Goal: Transaction & Acquisition: Purchase product/service

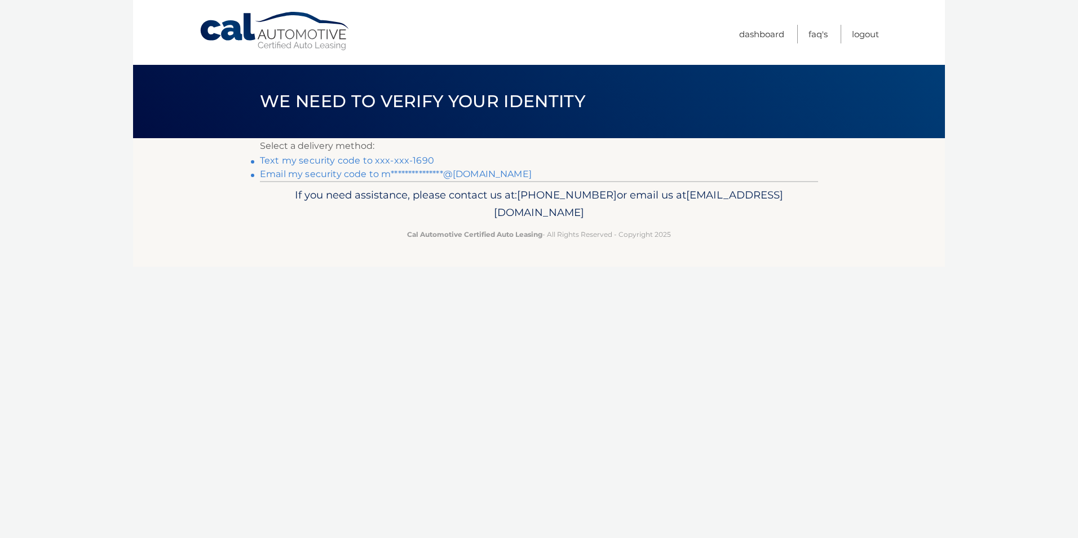
click at [382, 162] on link "Text my security code to xxx-xxx-1690" at bounding box center [347, 160] width 174 height 11
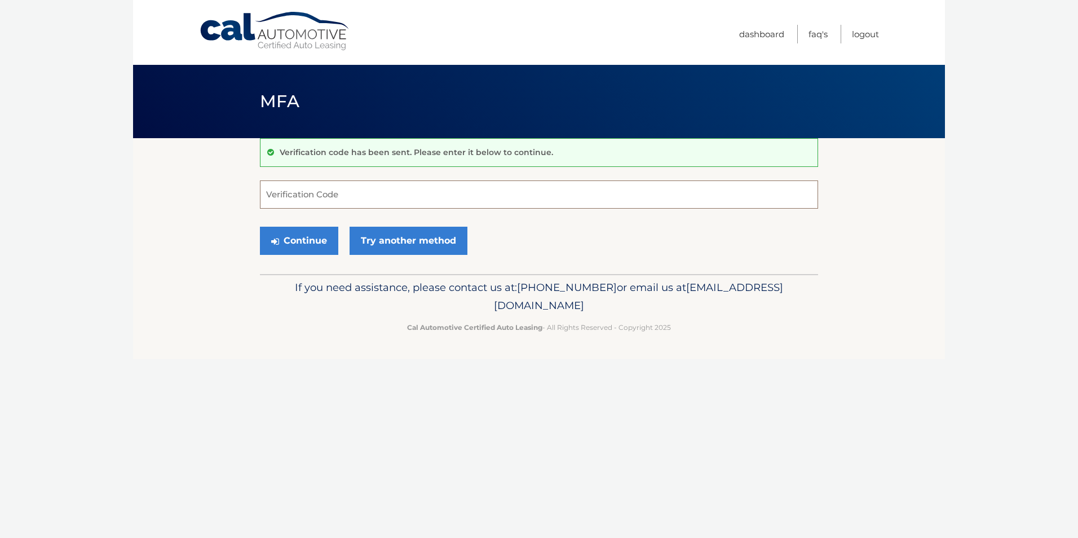
click at [388, 199] on input "Verification Code" at bounding box center [539, 194] width 558 height 28
type input "532337"
click at [260, 227] on button "Continue" at bounding box center [299, 241] width 78 height 28
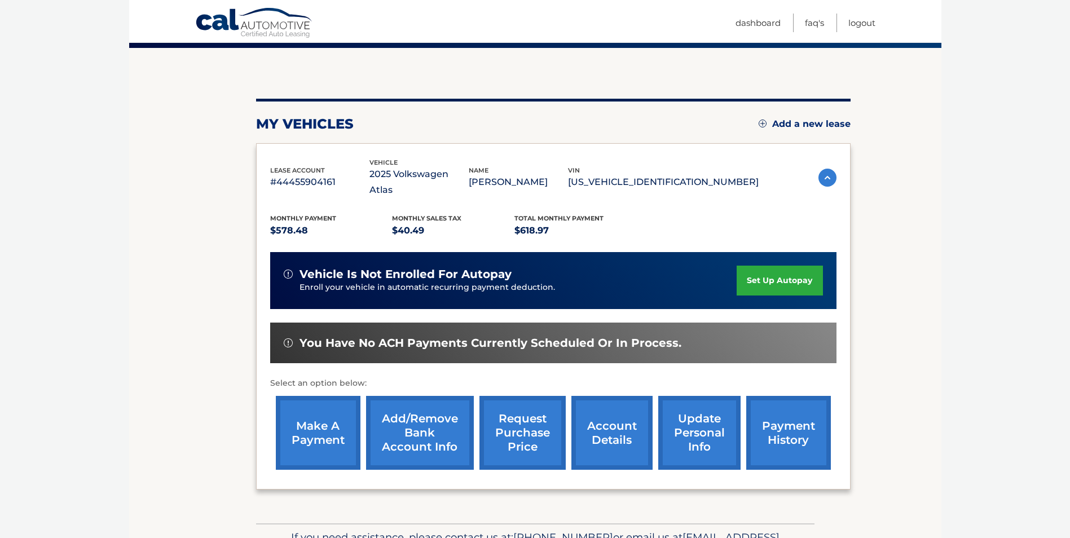
scroll to position [92, 0]
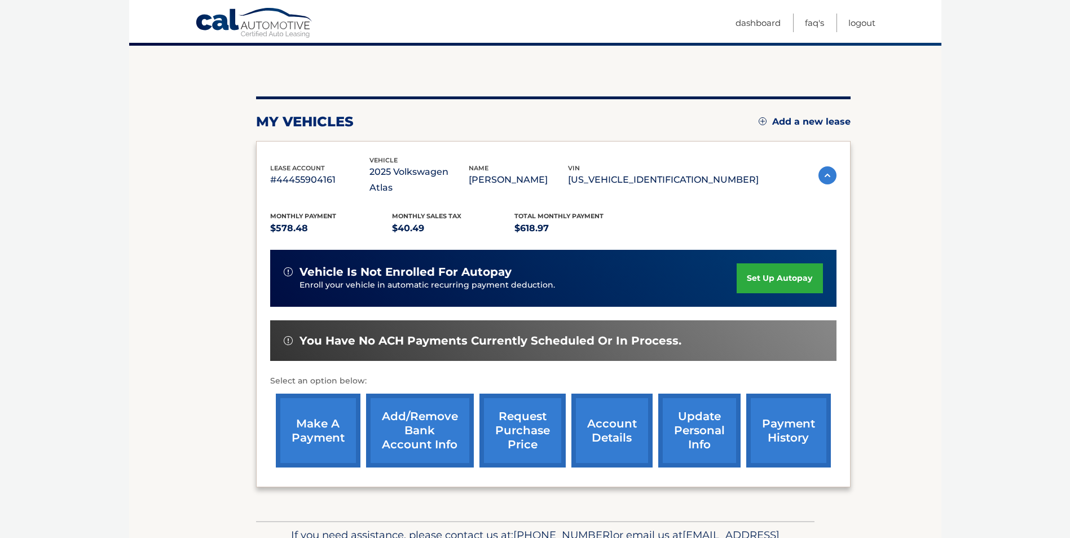
click at [345, 396] on link "make a payment" at bounding box center [318, 431] width 85 height 74
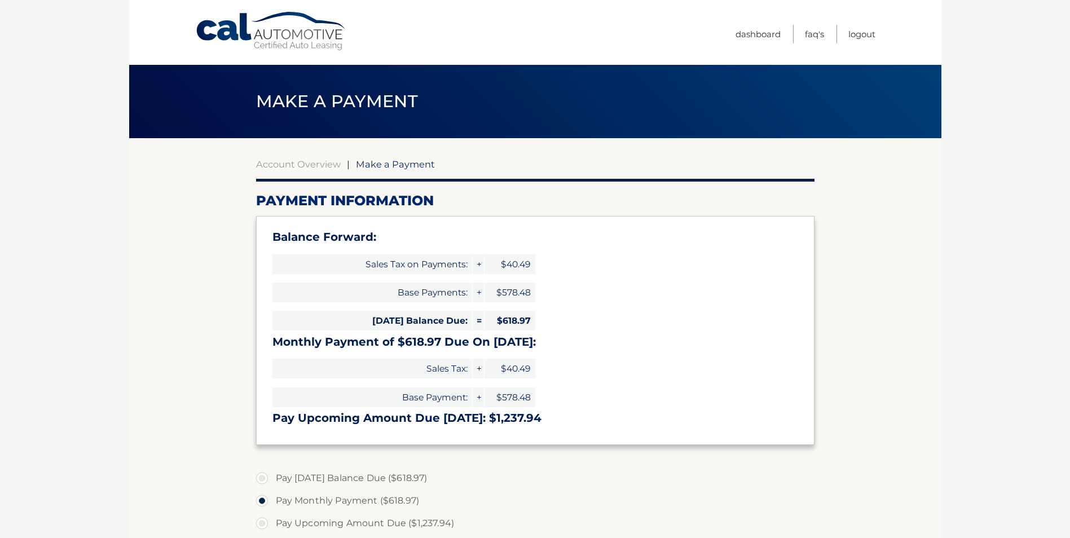
select select "NjM1MDAzMTAtOTBlMC00OGIzLTllNDYtZjYzNzc1Y2FmNWVm"
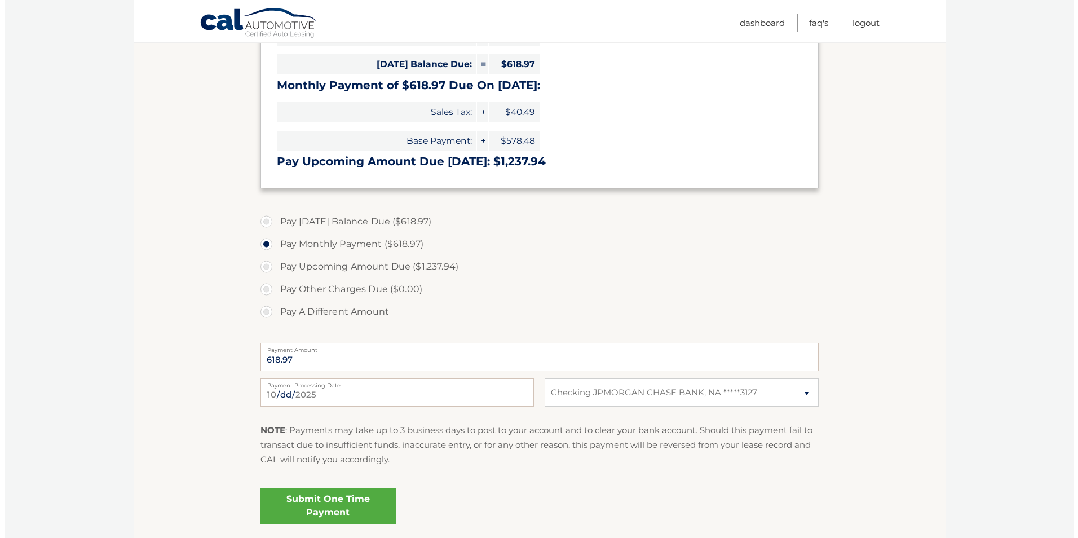
scroll to position [344, 0]
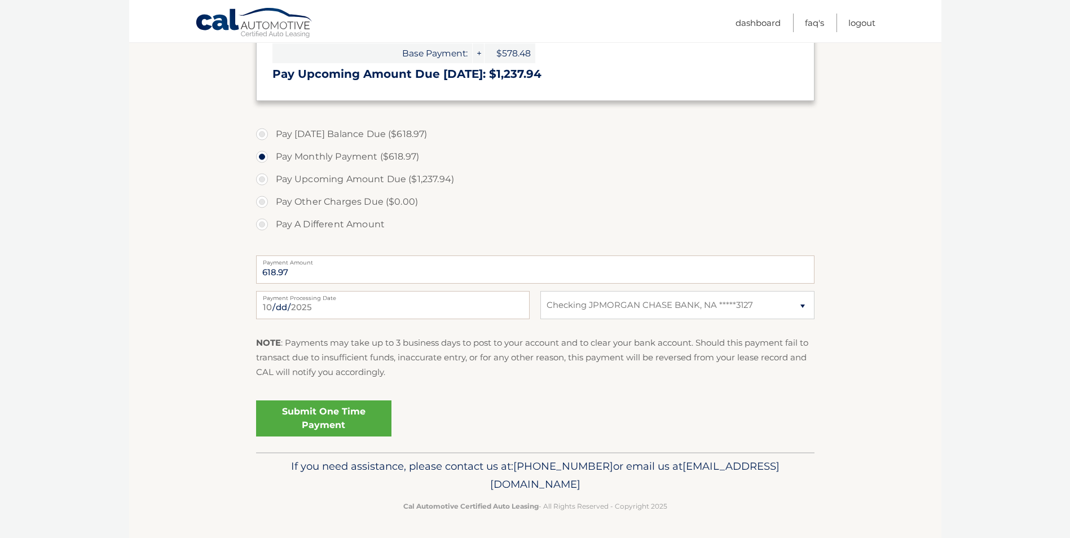
click at [355, 415] on link "Submit One Time Payment" at bounding box center [323, 418] width 135 height 36
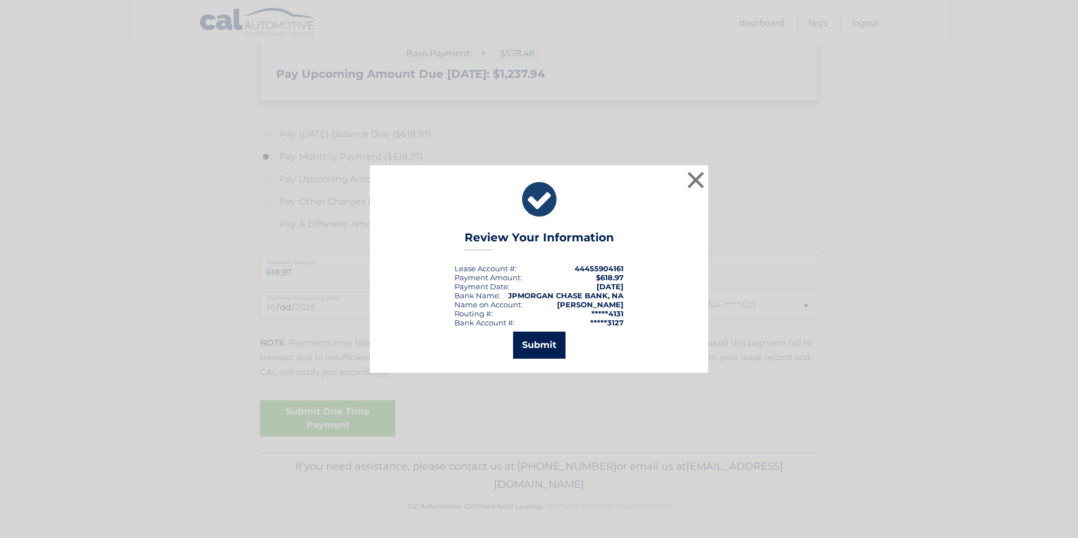
click at [530, 338] on button "Submit" at bounding box center [539, 345] width 52 height 27
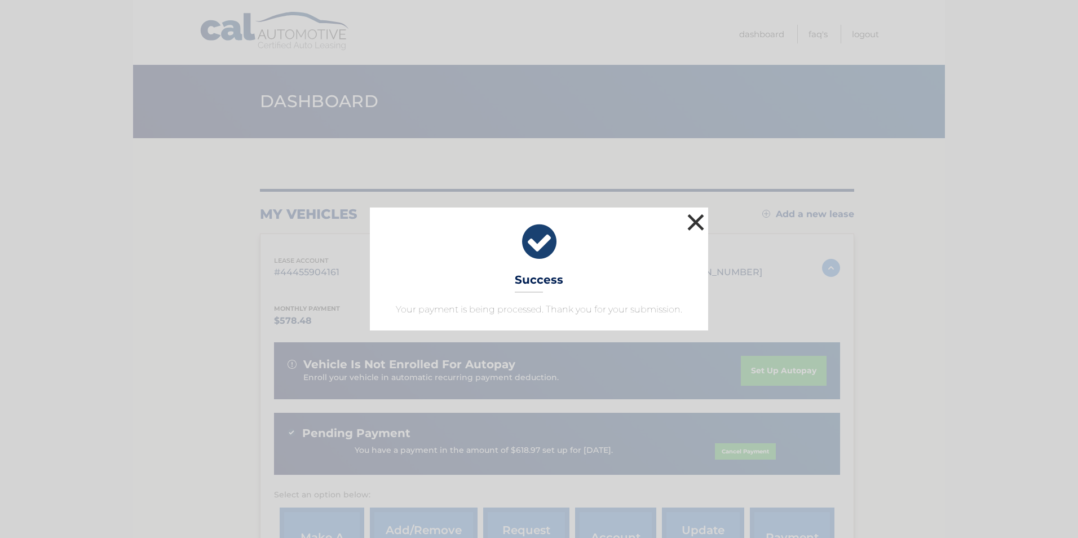
click at [695, 230] on button "×" at bounding box center [696, 222] width 23 height 23
